Goal: Transaction & Acquisition: Purchase product/service

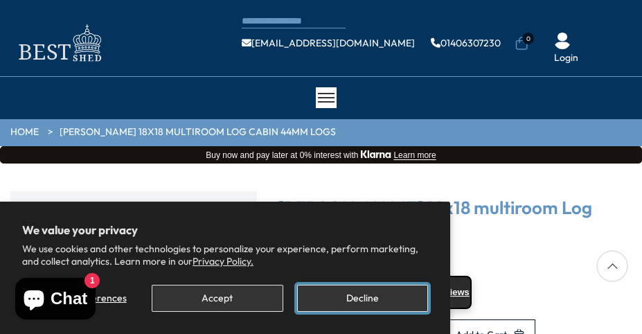
click at [381, 298] on button "Decline" at bounding box center [362, 297] width 131 height 27
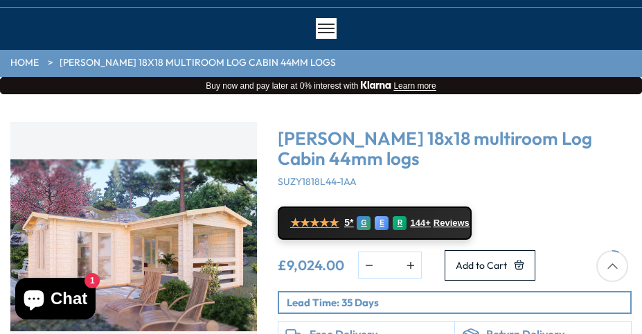
scroll to position [104, 0]
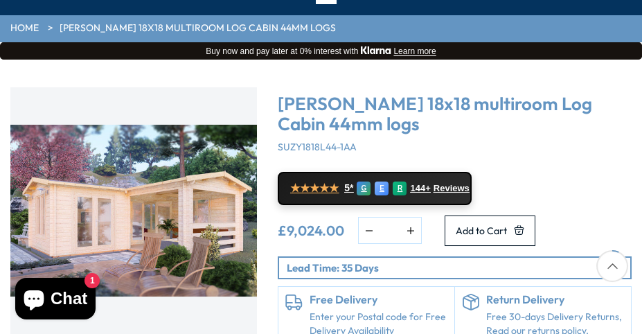
click at [225, 210] on img "1 / 7" at bounding box center [133, 210] width 246 height 246
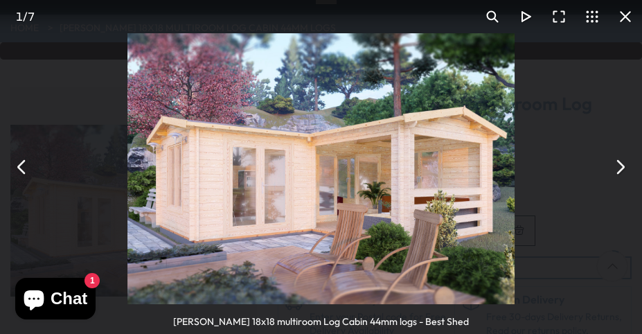
click at [618, 161] on button "You can close this modal content with the ESC key" at bounding box center [619, 166] width 33 height 33
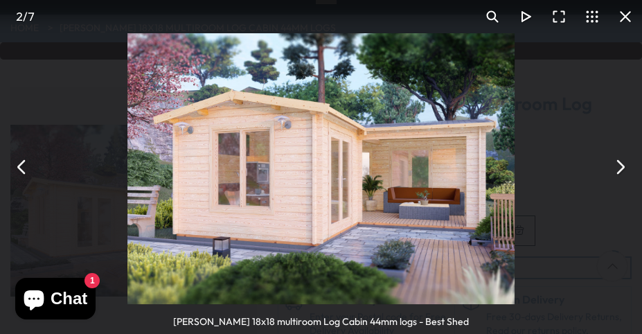
click at [618, 161] on button "You can close this modal content with the ESC key" at bounding box center [619, 166] width 33 height 33
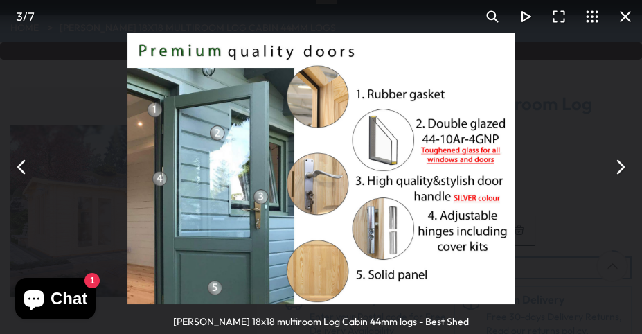
click at [618, 161] on button "You can close this modal content with the ESC key" at bounding box center [619, 166] width 33 height 33
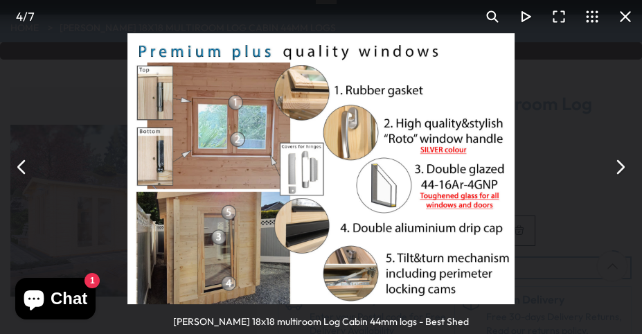
click at [618, 161] on button "You can close this modal content with the ESC key" at bounding box center [619, 166] width 33 height 33
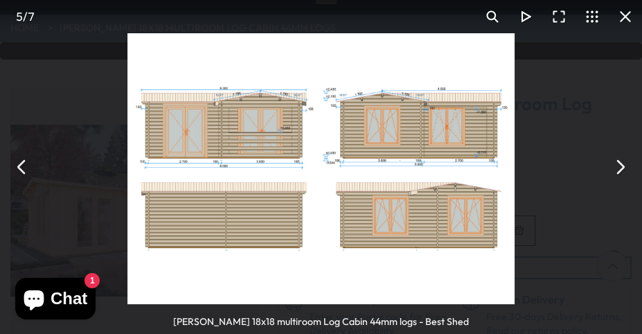
click at [618, 161] on button "You can close this modal content with the ESC key" at bounding box center [619, 166] width 33 height 33
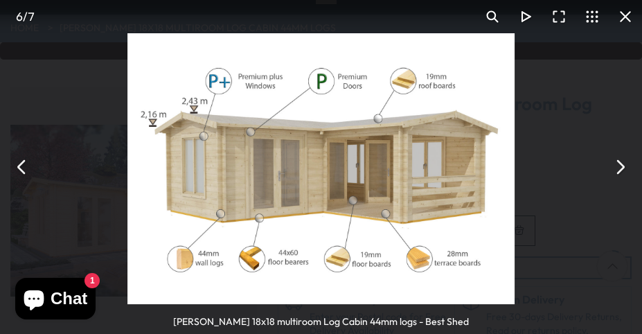
click at [626, 157] on button "You can close this modal content with the ESC key" at bounding box center [619, 166] width 33 height 33
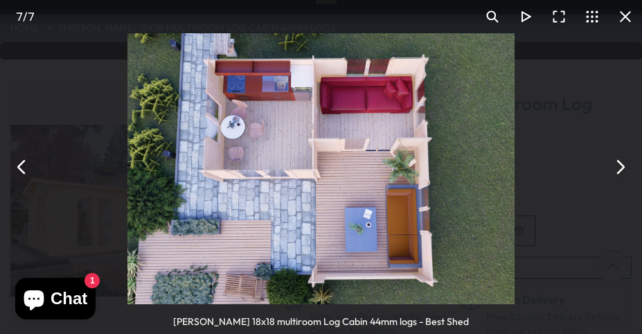
click at [619, 157] on button "You can close this modal content with the ESC key" at bounding box center [619, 166] width 33 height 33
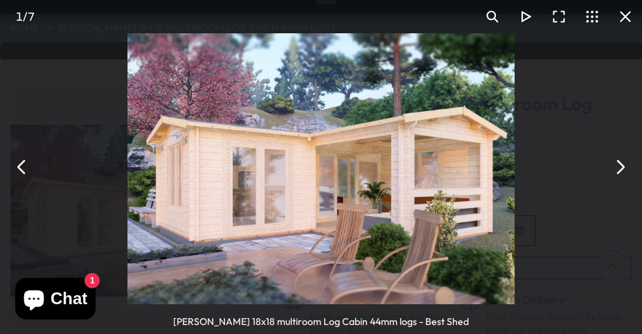
click at [619, 157] on button "You can close this modal content with the ESC key" at bounding box center [619, 166] width 33 height 33
